Goal: Information Seeking & Learning: Understand process/instructions

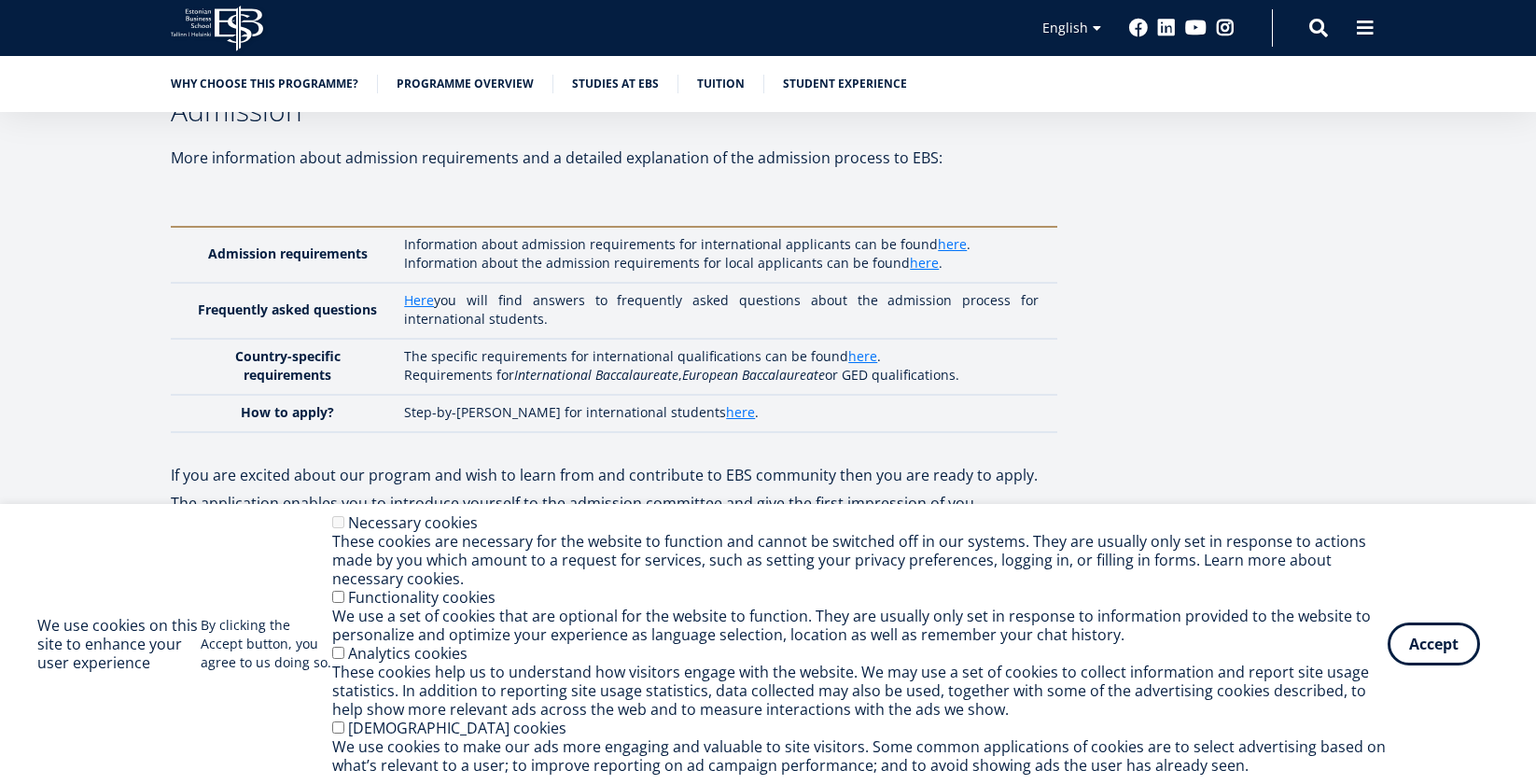
scroll to position [4370, 0]
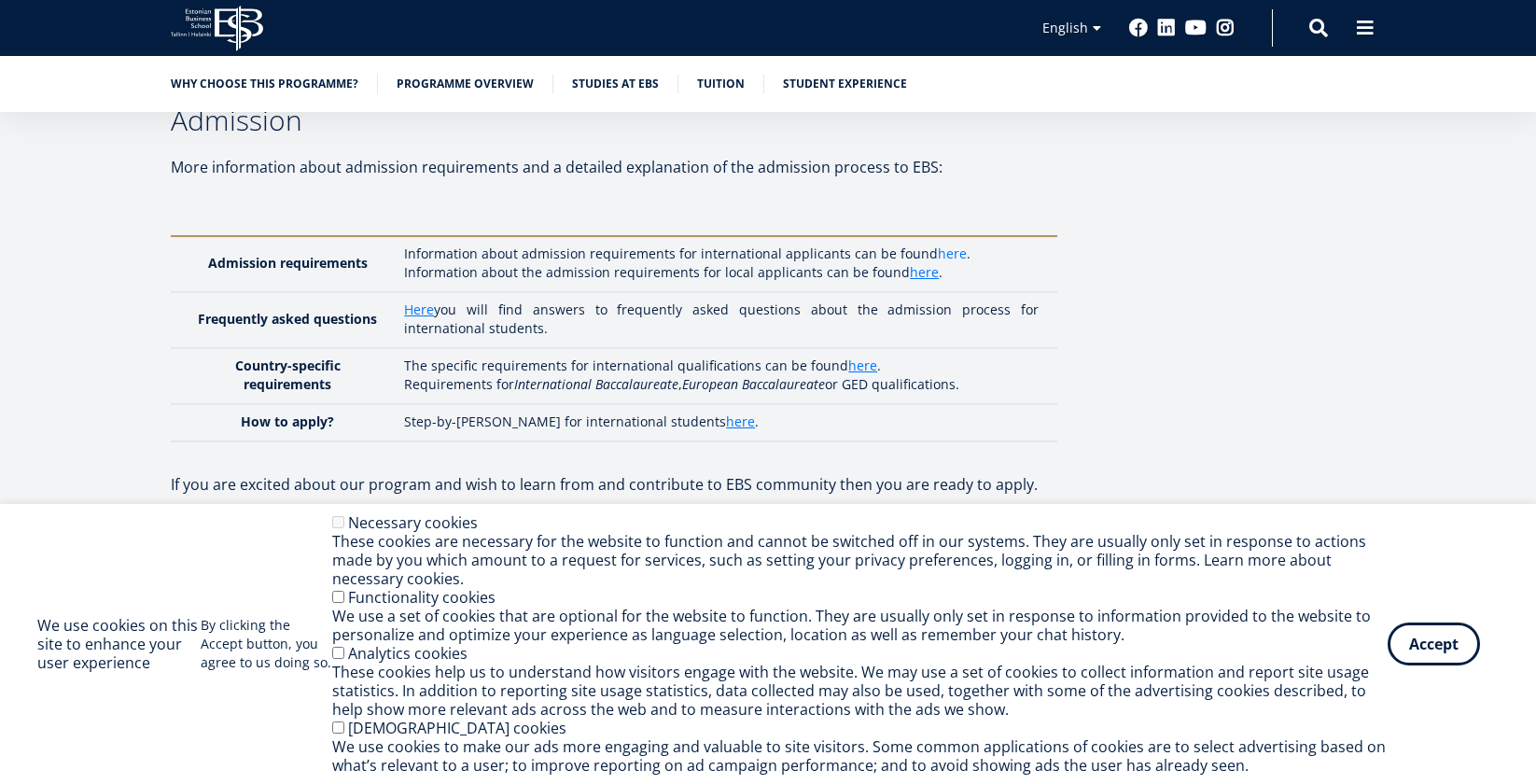
click at [942, 245] on link "here" at bounding box center [951, 254] width 29 height 19
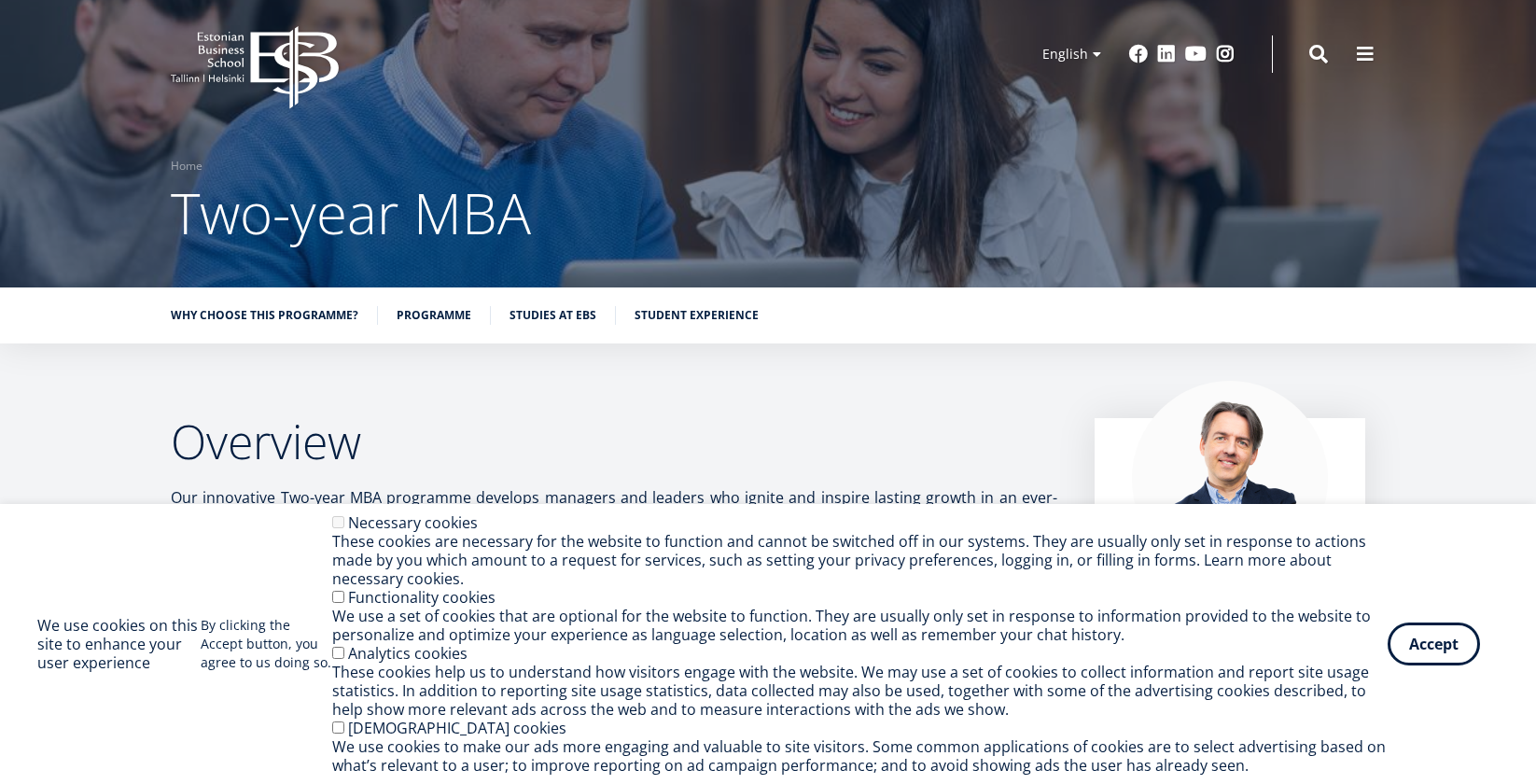
scroll to position [4, 0]
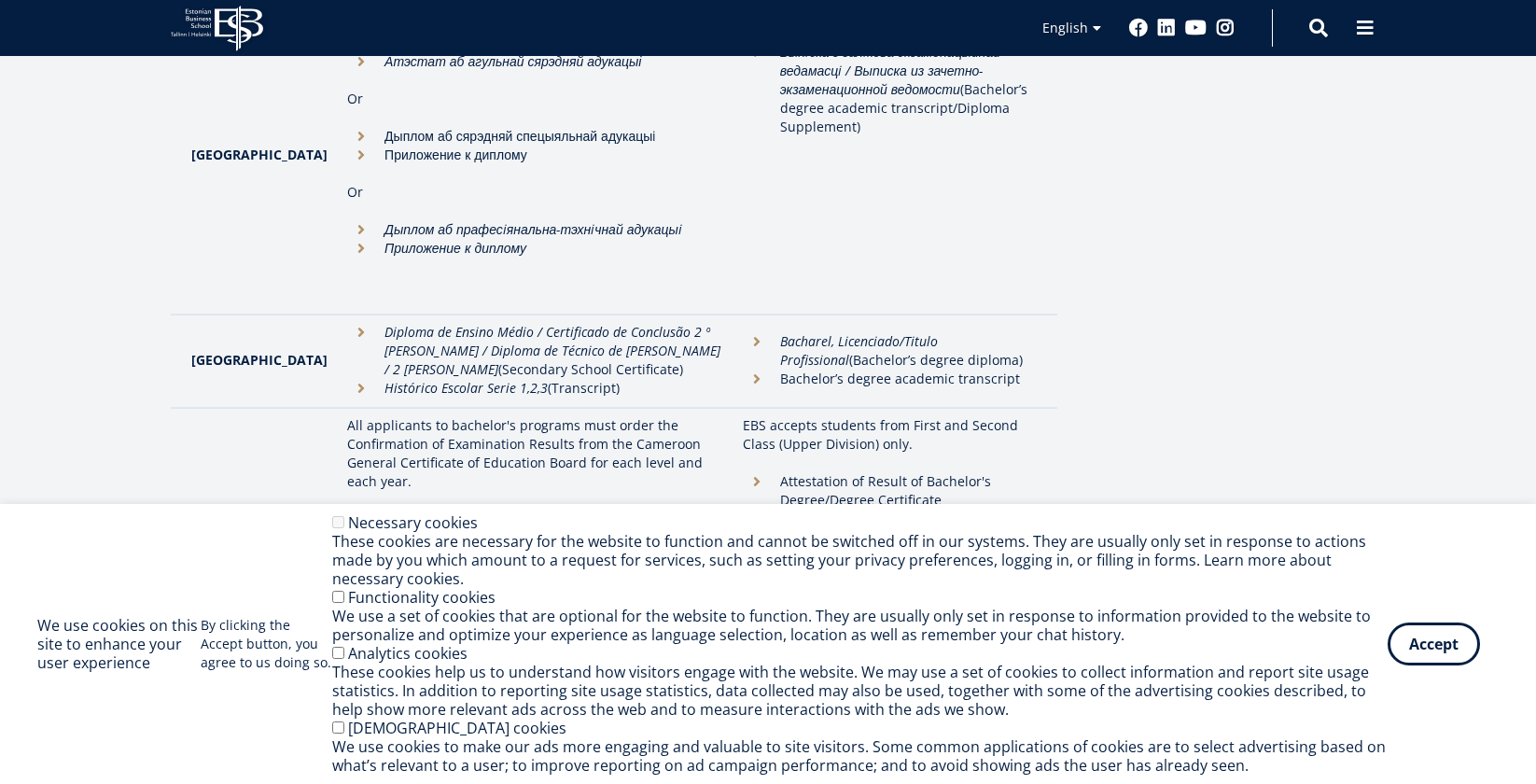
scroll to position [1666, 0]
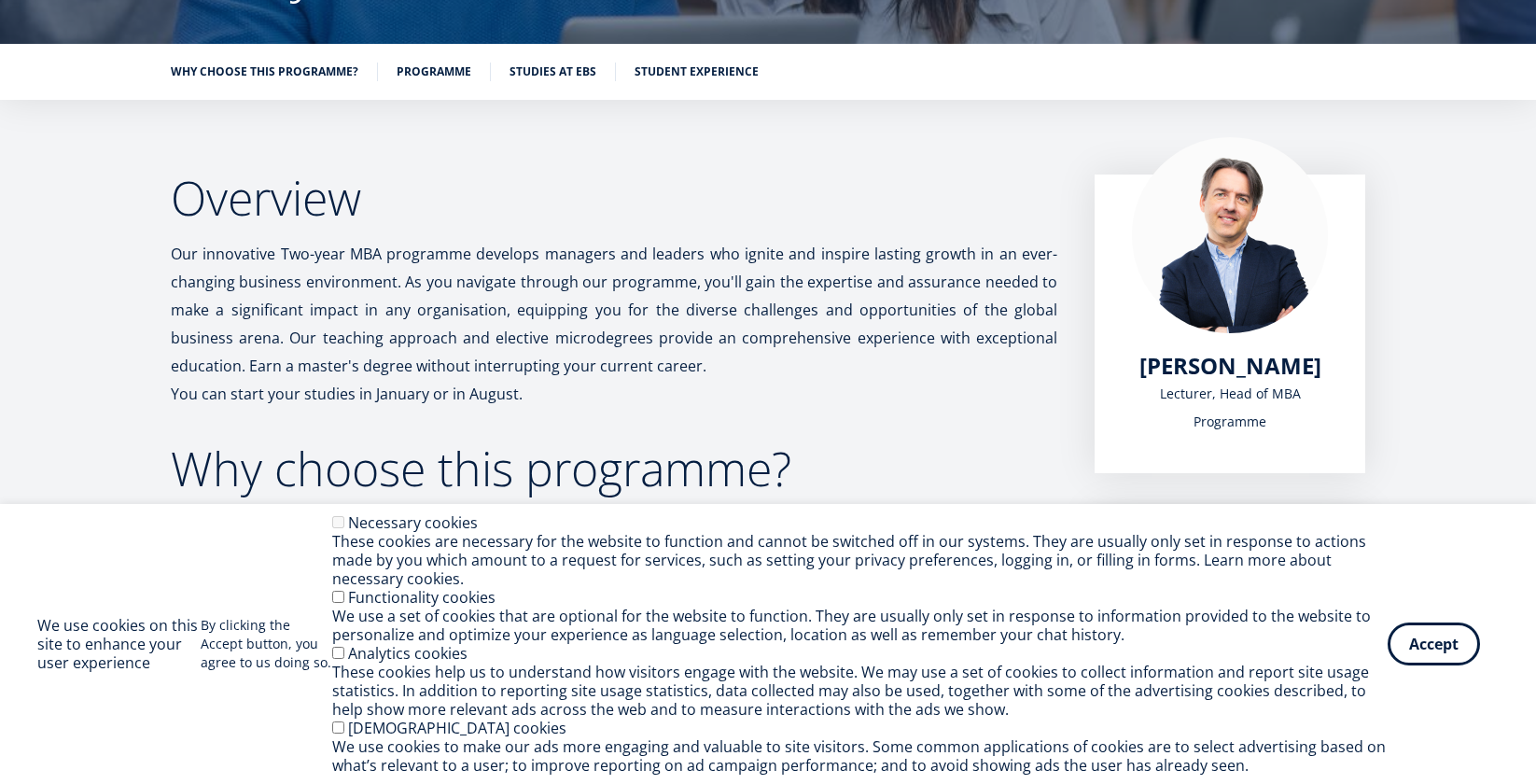
scroll to position [261, 0]
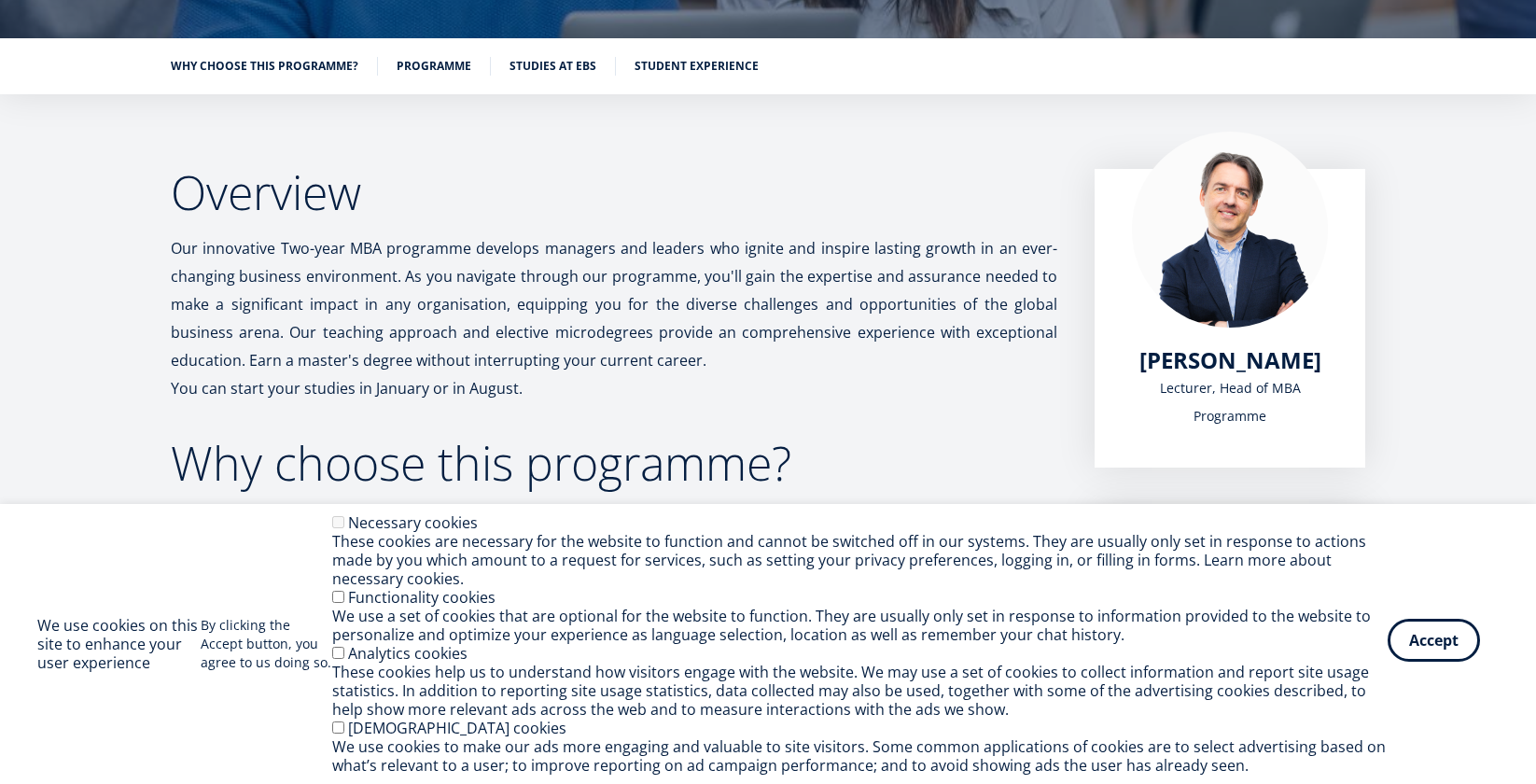
click at [1405, 652] on button "Accept" at bounding box center [1434, 639] width 93 height 42
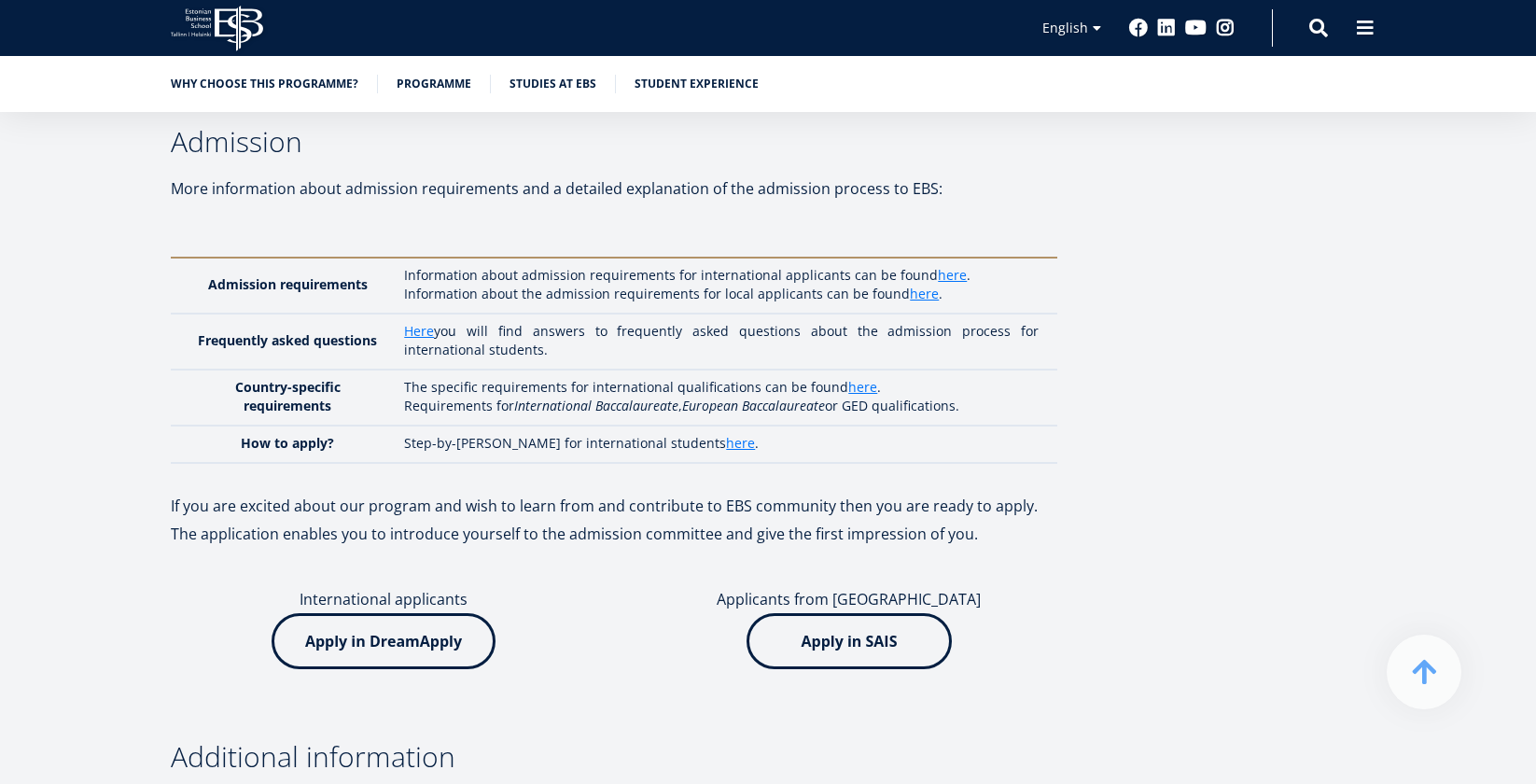
scroll to position [5205, 0]
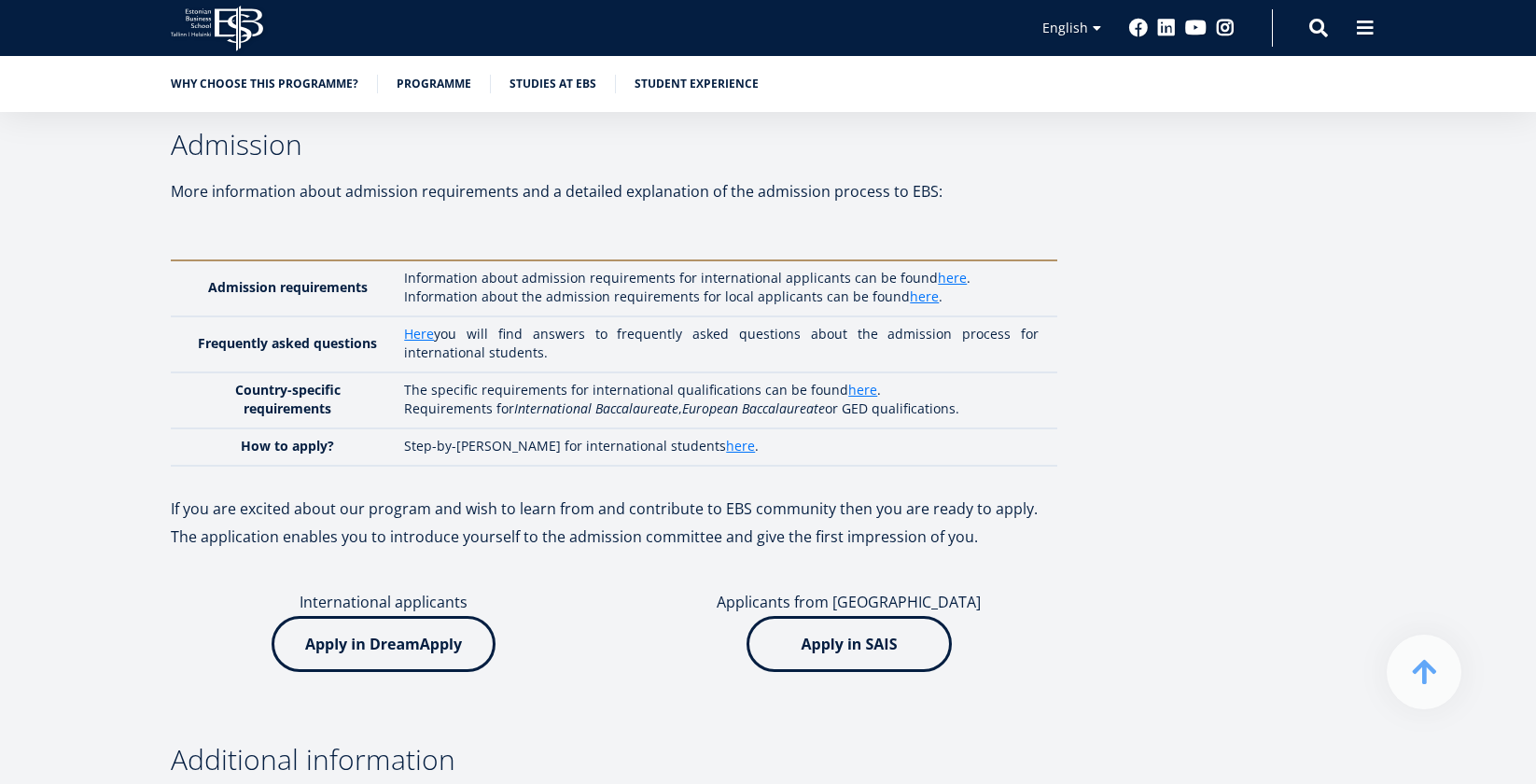
click at [425, 615] on img at bounding box center [383, 643] width 224 height 56
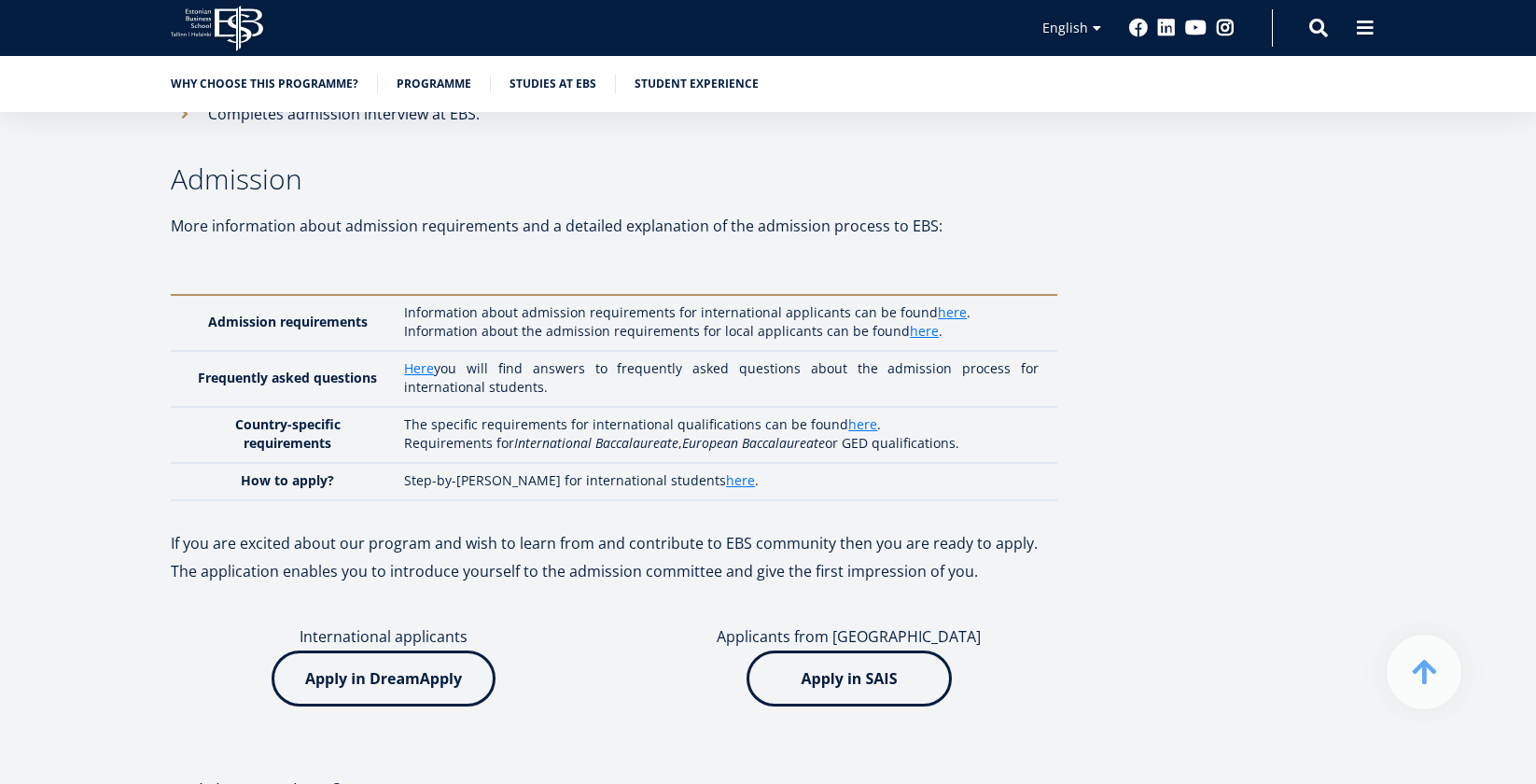
scroll to position [5160, 0]
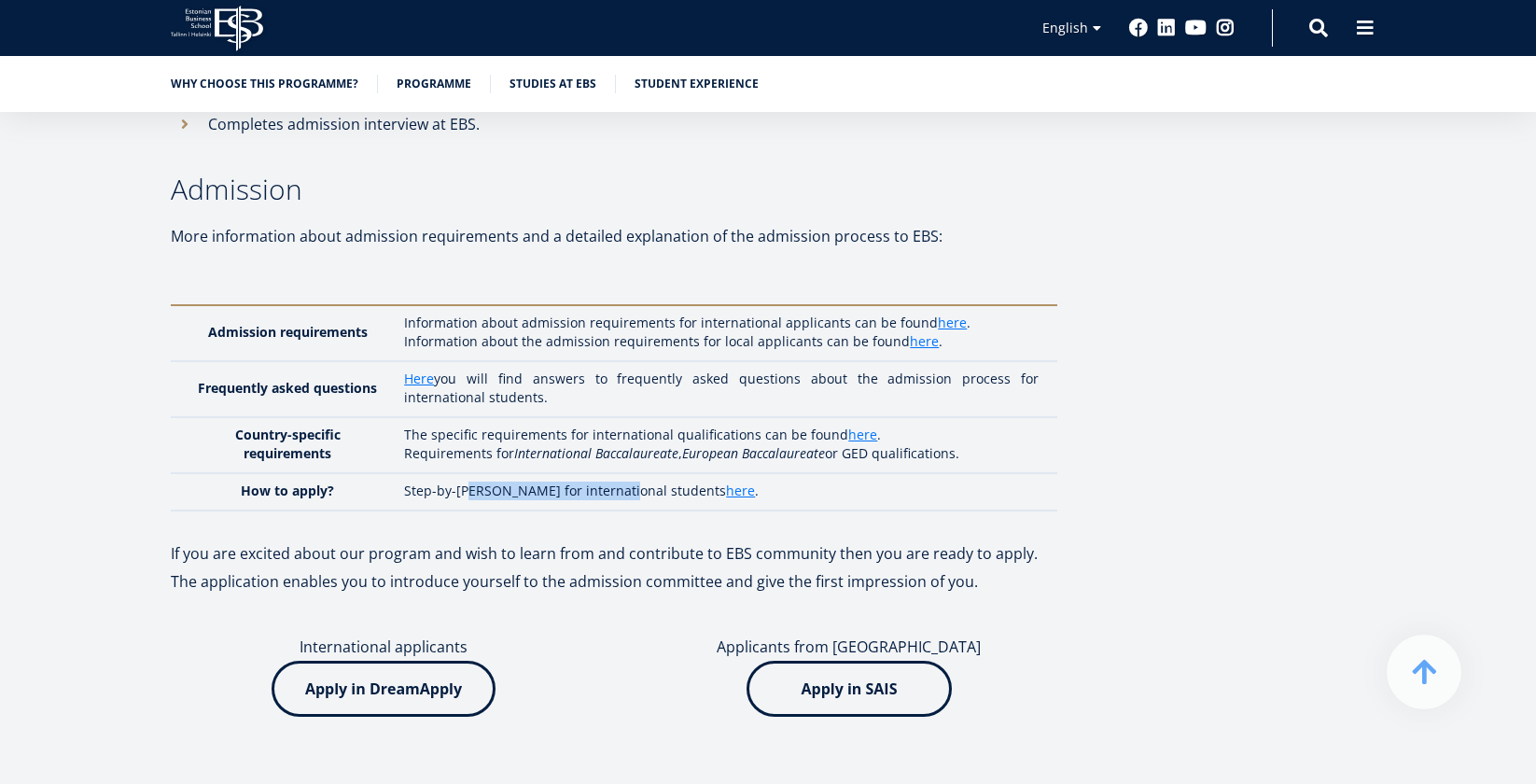
drag, startPoint x: 474, startPoint y: 434, endPoint x: 624, endPoint y: 433, distance: 150.0
click at [624, 481] on p "Step-by-step guide for international students here ." at bounding box center [721, 490] width 634 height 19
click at [726, 481] on link "here" at bounding box center [740, 490] width 29 height 19
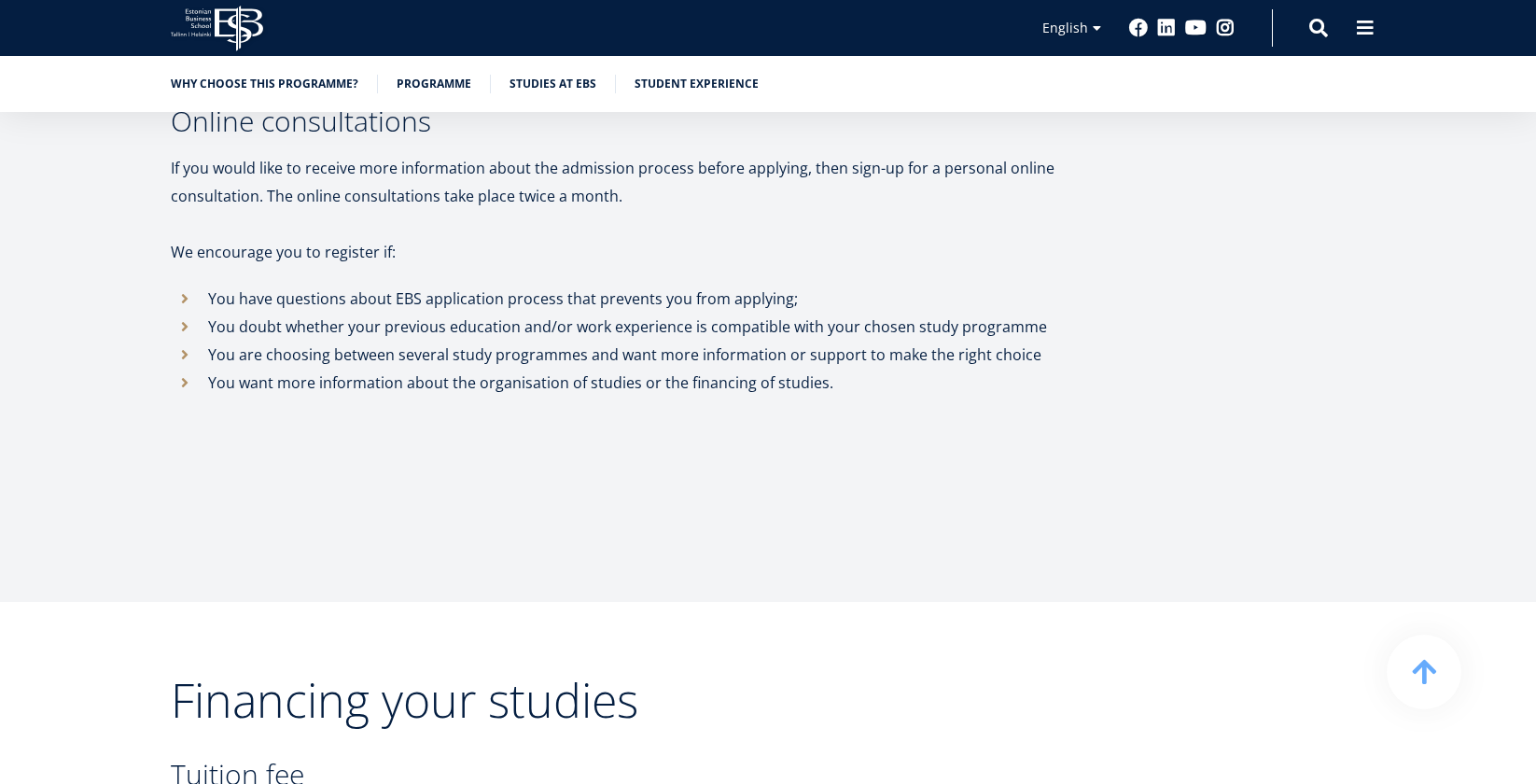
scroll to position [6675, 0]
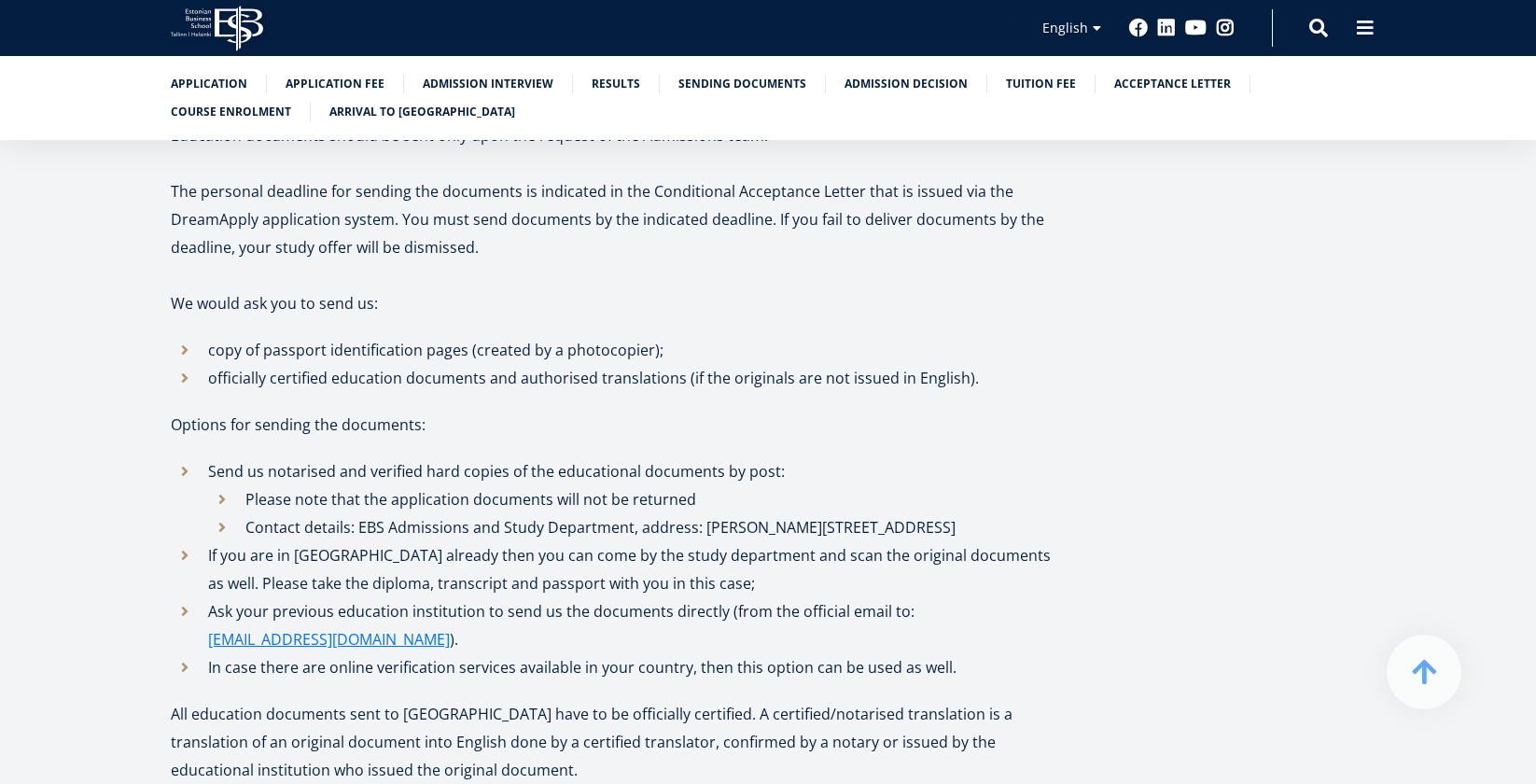
scroll to position [2638, 0]
